Goal: Information Seeking & Learning: Learn about a topic

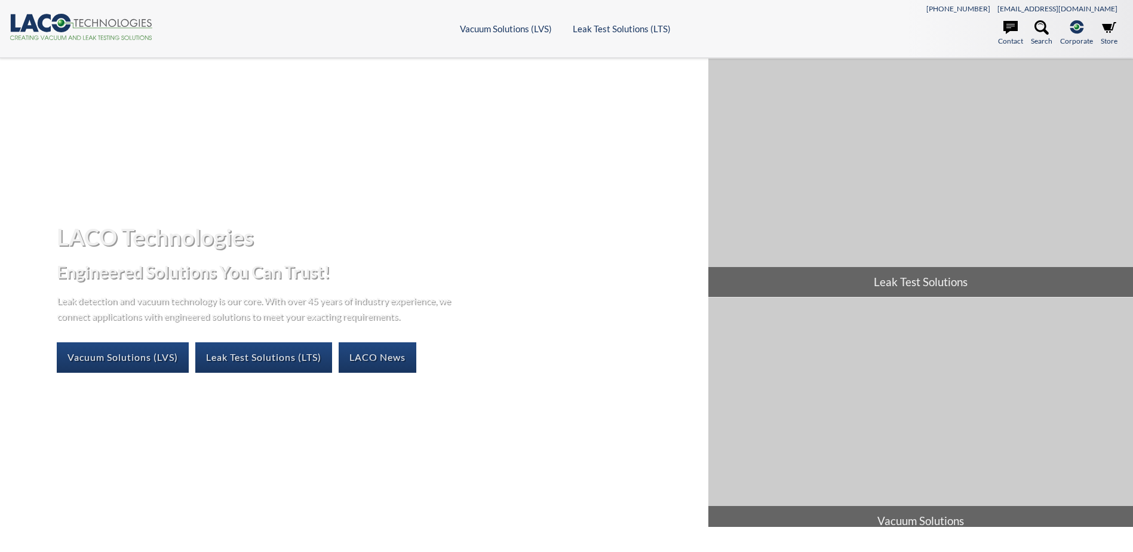
select select "Language Translate Widget"
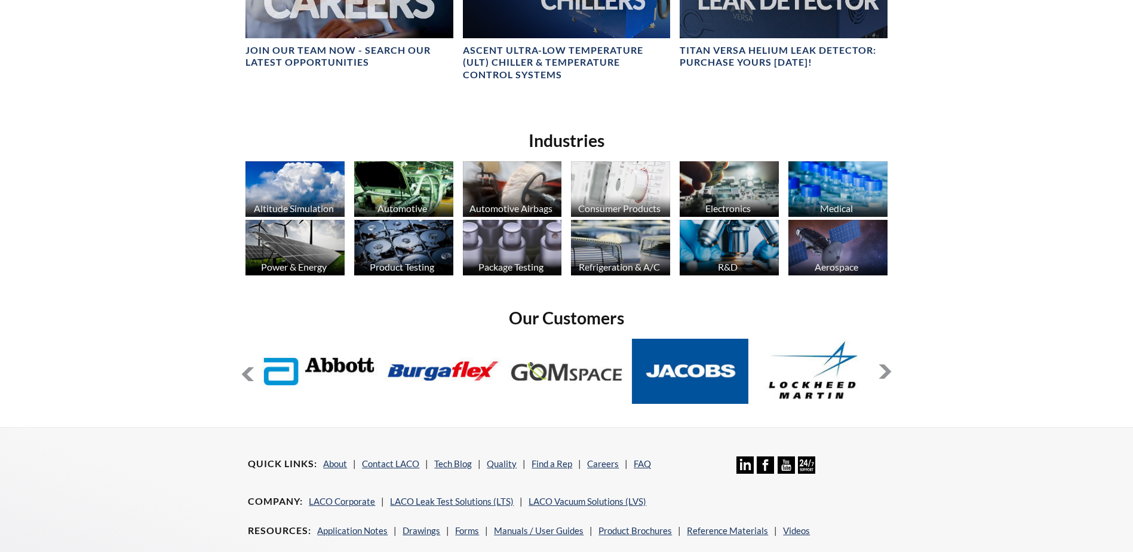
scroll to position [949, 0]
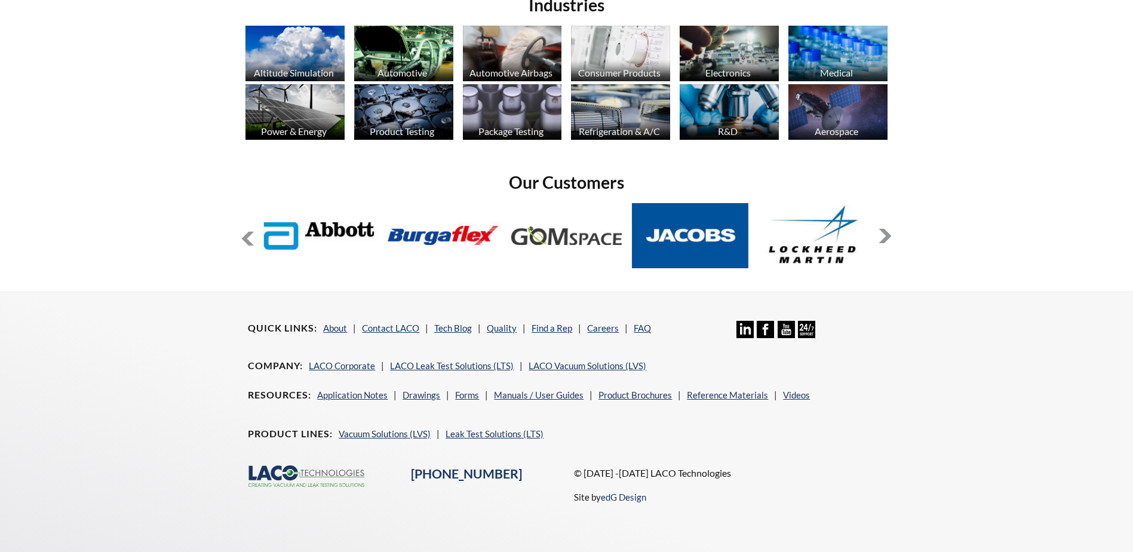
click at [113, 349] on footer "Quick Links About Contact LACO Tech Blog Quality Find a Rep Careers FAQ Linkedi…" at bounding box center [566, 422] width 1133 height 260
select select "Language Translate Widget"
click at [339, 370] on link "LACO Corporate" at bounding box center [342, 365] width 66 height 11
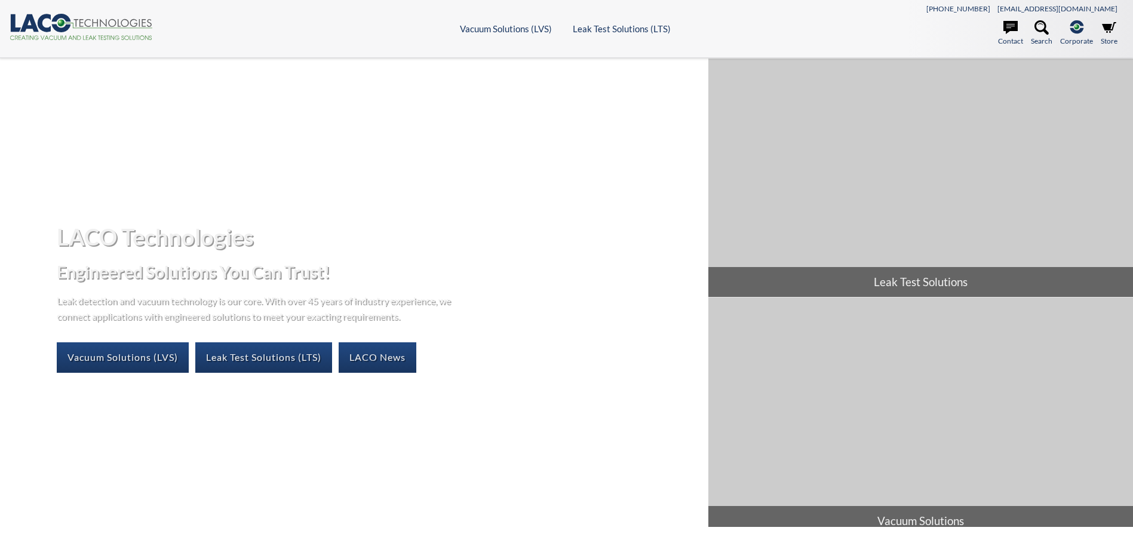
select select "Language Translate Widget"
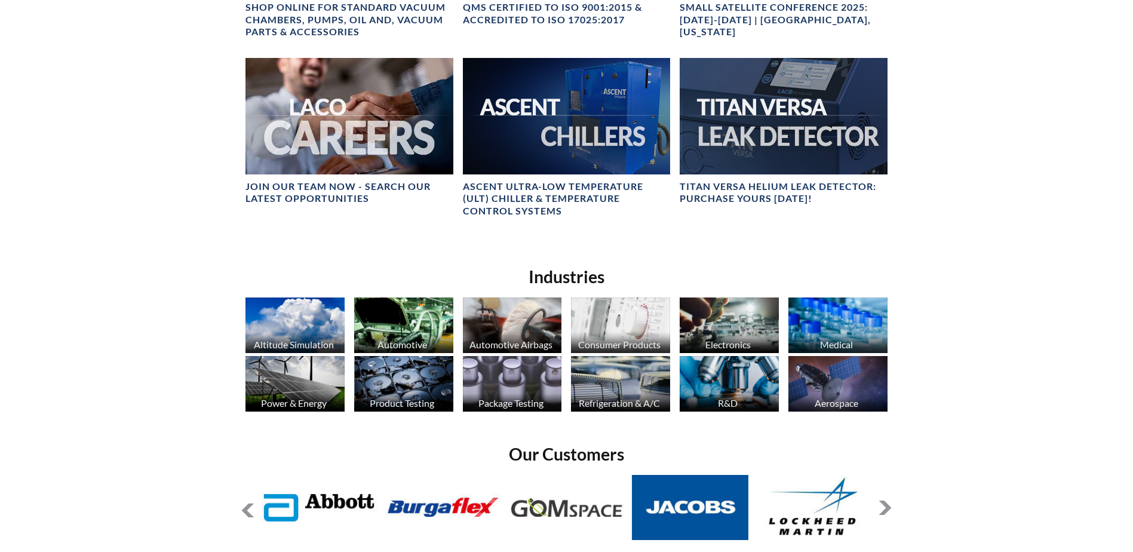
scroll to position [965, 0]
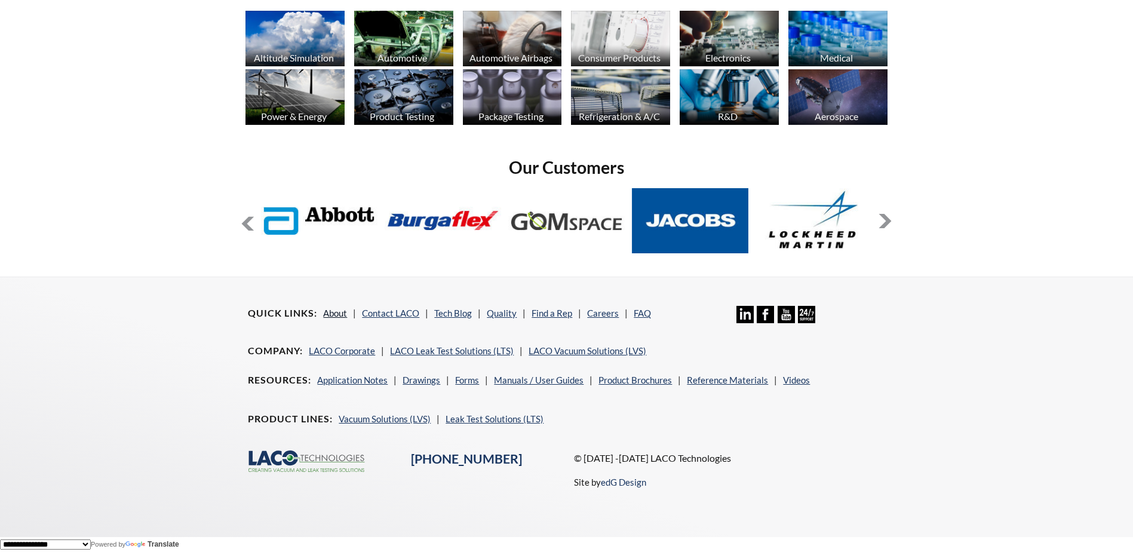
click at [337, 312] on link "About" at bounding box center [335, 313] width 24 height 11
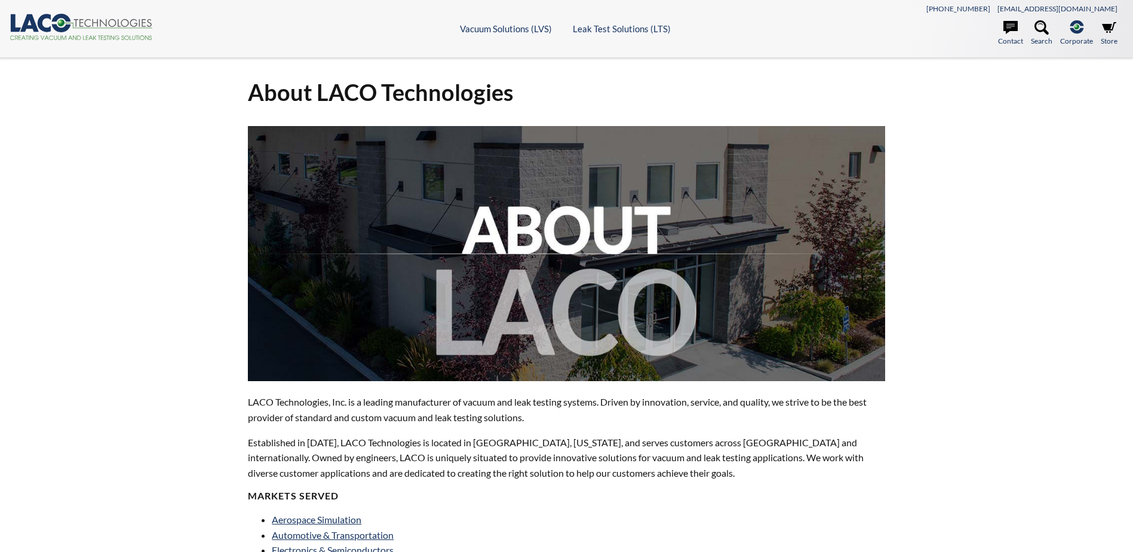
select select "Language Translate Widget"
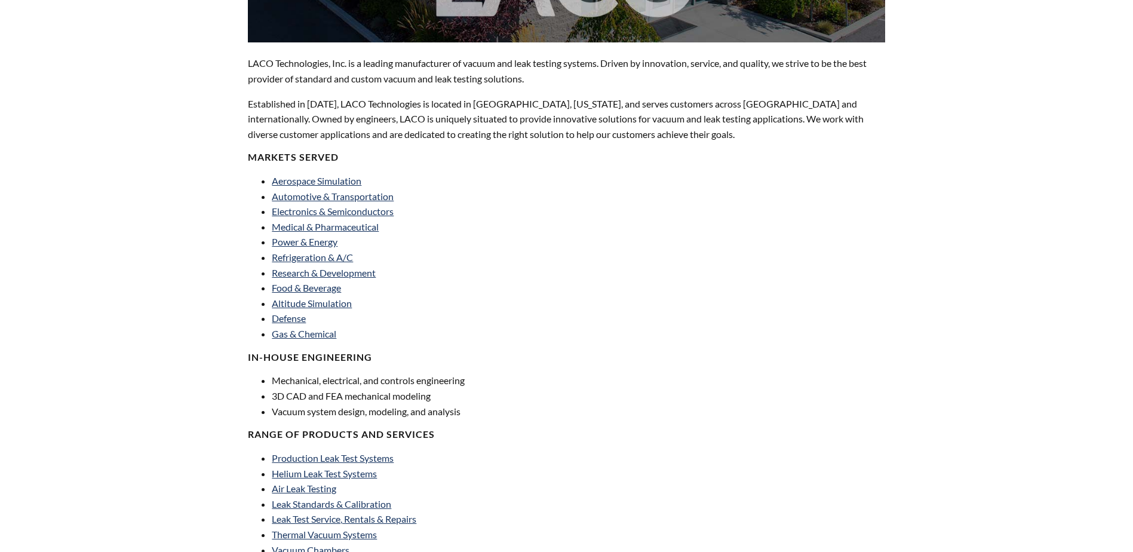
click at [980, 321] on div "About LACO Technologies LACO Technologies, Inc. is a leading manufacturer of va…" at bounding box center [566, 248] width 1133 height 1058
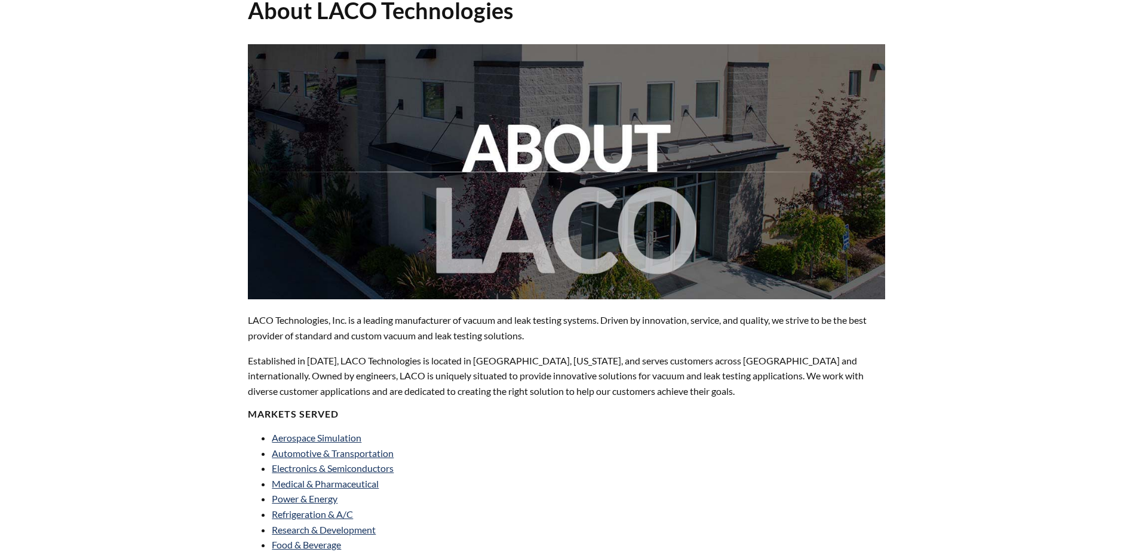
scroll to position [0, 0]
